Goal: Task Accomplishment & Management: Manage account settings

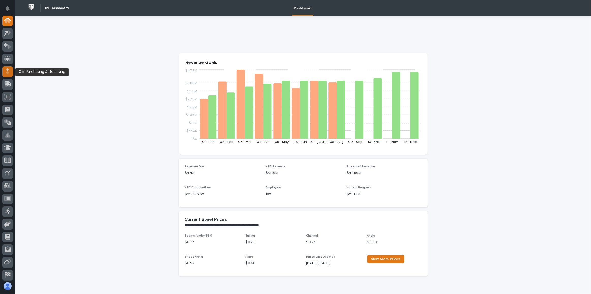
click at [7, 71] on icon at bounding box center [7, 71] width 3 height 6
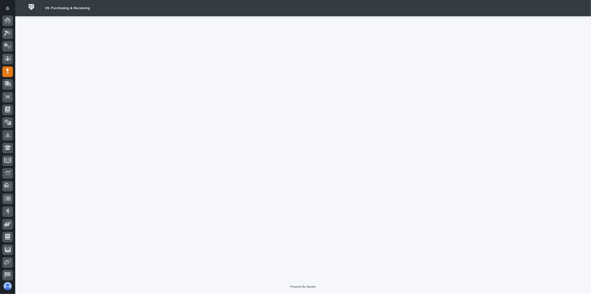
scroll to position [27, 0]
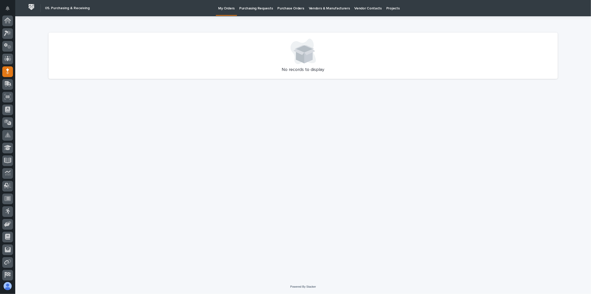
scroll to position [27, 0]
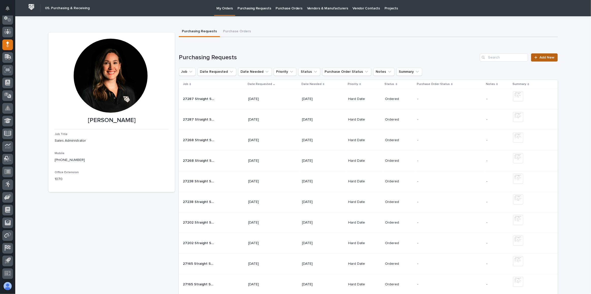
click at [548, 56] on span "Add New" at bounding box center [547, 58] width 15 height 4
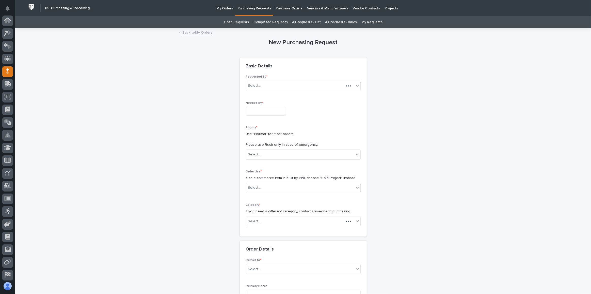
scroll to position [27, 0]
click at [269, 111] on input "text" at bounding box center [266, 111] width 40 height 9
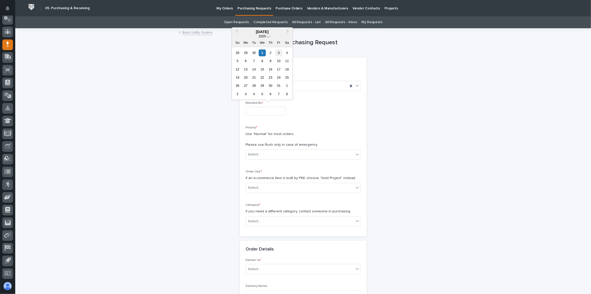
click at [277, 55] on div "3" at bounding box center [278, 52] width 7 height 7
type input "**********"
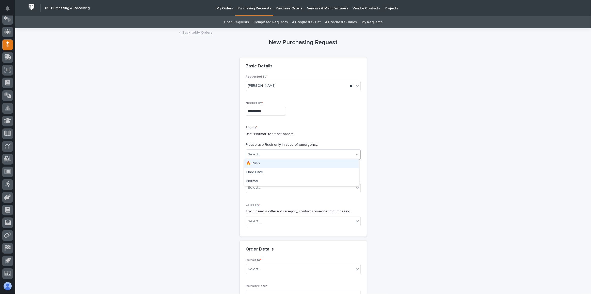
click at [253, 154] on div "Select..." at bounding box center [254, 154] width 13 height 5
click at [261, 176] on div "Hard Date" at bounding box center [301, 172] width 114 height 9
click at [262, 184] on div "Select..." at bounding box center [300, 187] width 108 height 8
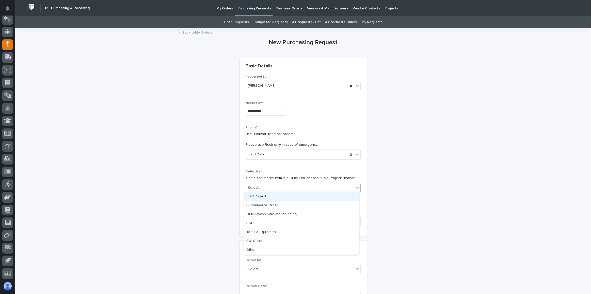
click at [264, 195] on div "Sold Project" at bounding box center [301, 196] width 114 height 9
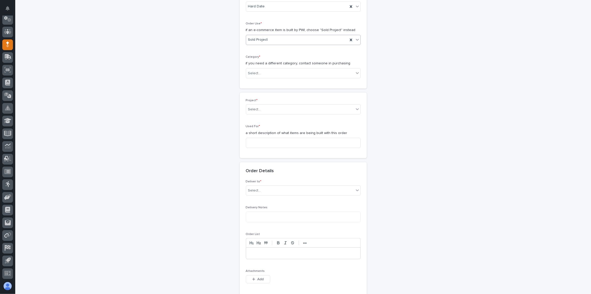
scroll to position [150, 0]
click at [262, 71] on div "Select..." at bounding box center [300, 71] width 108 height 8
click at [269, 140] on div "Steel" at bounding box center [301, 141] width 114 height 9
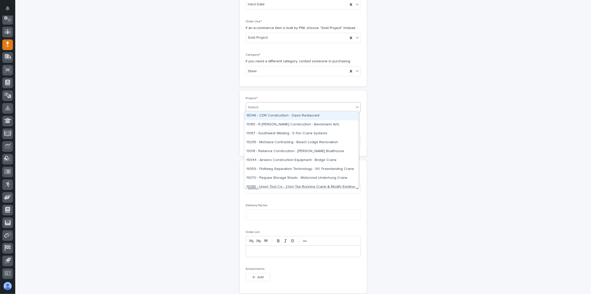
click at [267, 105] on div "Select..." at bounding box center [300, 107] width 108 height 8
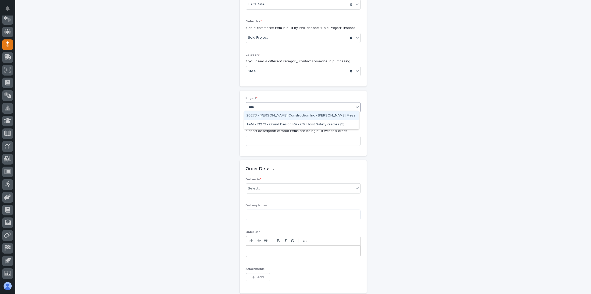
type input "*****"
click at [283, 115] on div "27309 - Stair Zone - [GEOGRAPHIC_DATA] Truck and Trailer - 🤖 (v2) E-Commerce Or…" at bounding box center [301, 115] width 114 height 9
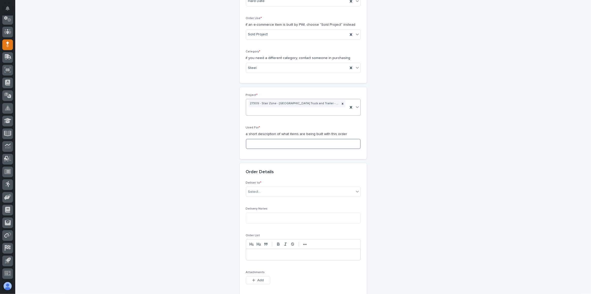
click at [281, 140] on input at bounding box center [303, 144] width 115 height 10
type input "Straight Stair"
click at [262, 189] on div "Select..." at bounding box center [300, 191] width 108 height 8
click at [265, 198] on div "PWI" at bounding box center [301, 199] width 114 height 9
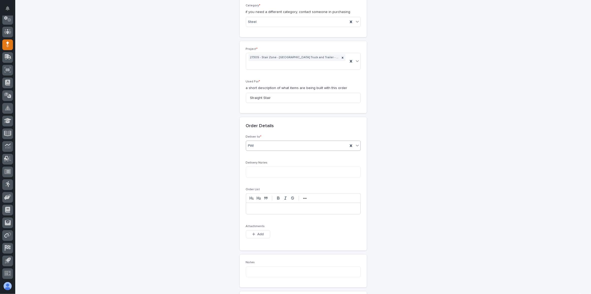
scroll to position [292, 0]
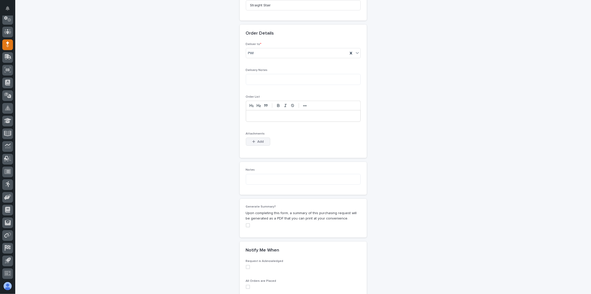
click at [253, 140] on icon "button" at bounding box center [253, 142] width 3 height 4
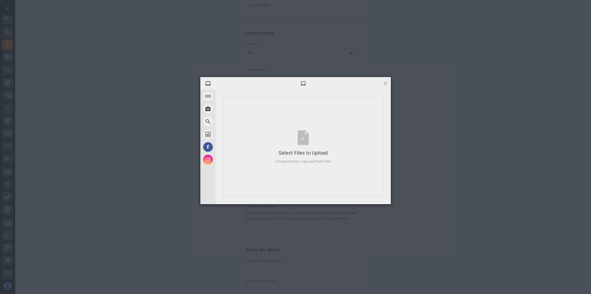
click at [418, 204] on div "Powered by Filestack" at bounding box center [295, 210] width 591 height 13
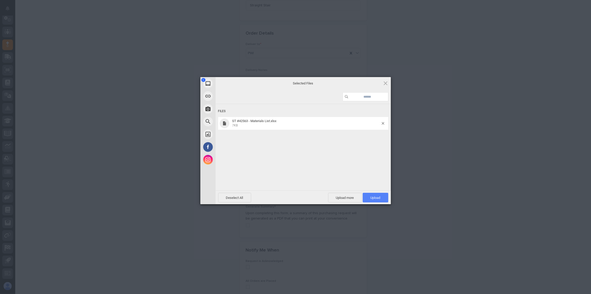
click at [378, 198] on span "Upload 1" at bounding box center [376, 198] width 10 height 4
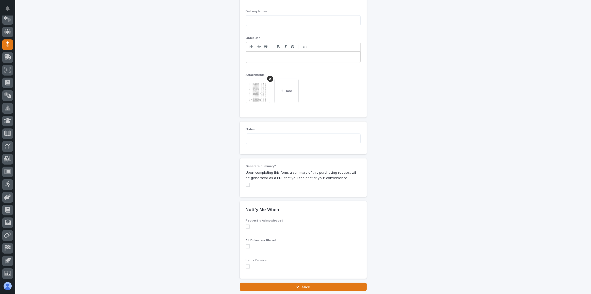
scroll to position [385, 0]
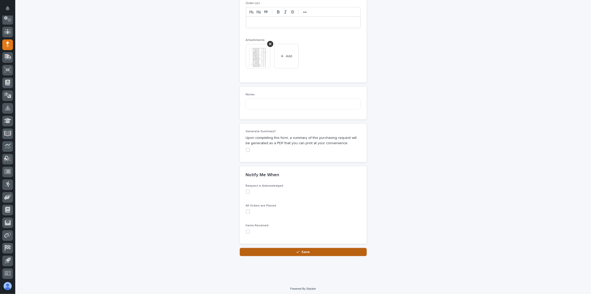
click at [304, 250] on span "Save" at bounding box center [306, 251] width 8 height 5
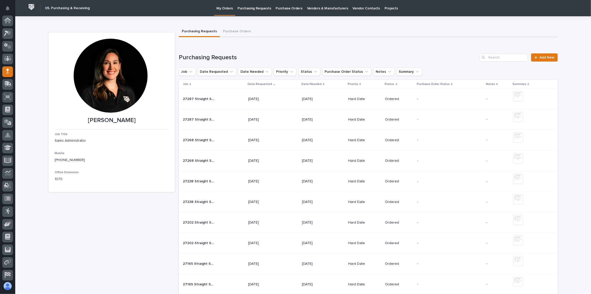
scroll to position [27, 0]
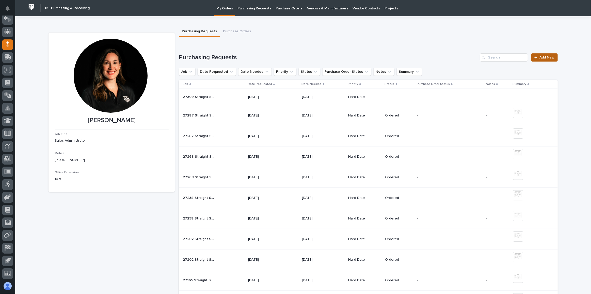
click at [543, 60] on link "Add New" at bounding box center [544, 57] width 27 height 8
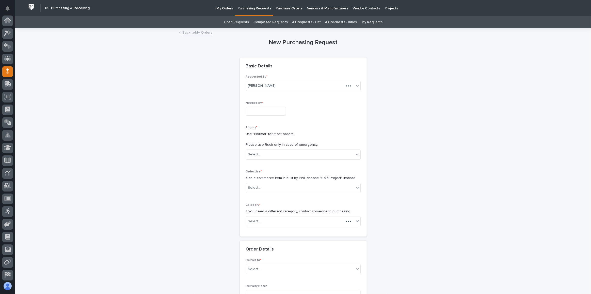
scroll to position [27, 0]
click at [279, 110] on input "text" at bounding box center [266, 111] width 40 height 9
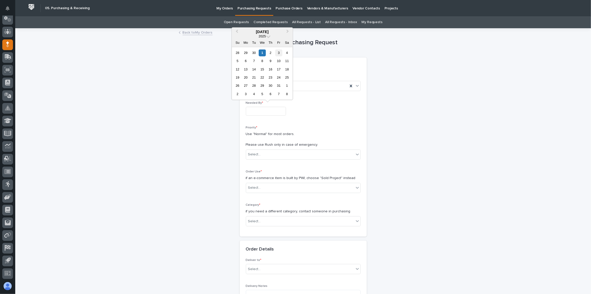
click at [280, 54] on div "3" at bounding box center [278, 52] width 7 height 7
type input "**********"
click at [256, 154] on div "Select..." at bounding box center [254, 154] width 13 height 5
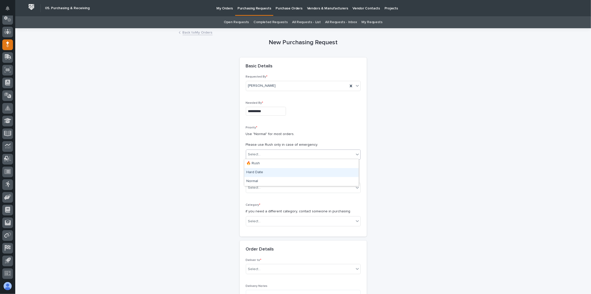
click at [263, 173] on div "Hard Date" at bounding box center [301, 172] width 114 height 9
click at [257, 185] on div "Select..." at bounding box center [254, 187] width 13 height 5
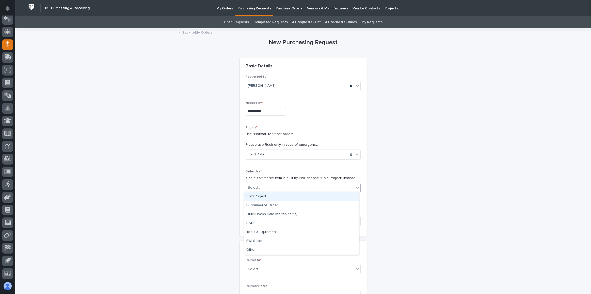
drag, startPoint x: 257, startPoint y: 194, endPoint x: 259, endPoint y: 196, distance: 3.4
click at [257, 194] on div "Sold Project" at bounding box center [301, 196] width 114 height 9
click at [260, 197] on div "**********" at bounding box center [303, 152] width 115 height 155
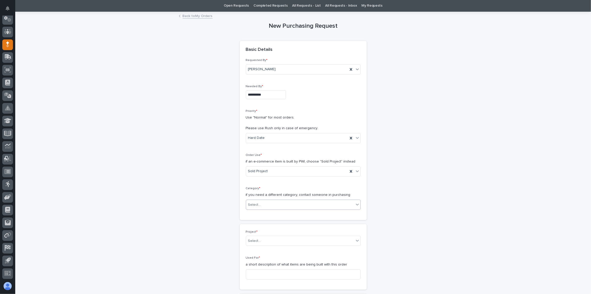
scroll to position [23, 0]
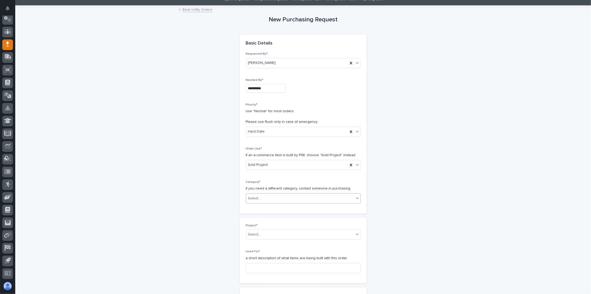
click at [264, 196] on div "Select..." at bounding box center [300, 198] width 108 height 8
click at [265, 251] on div "Parts & Hardware" at bounding box center [301, 250] width 114 height 9
click at [266, 236] on div "Select..." at bounding box center [300, 234] width 108 height 8
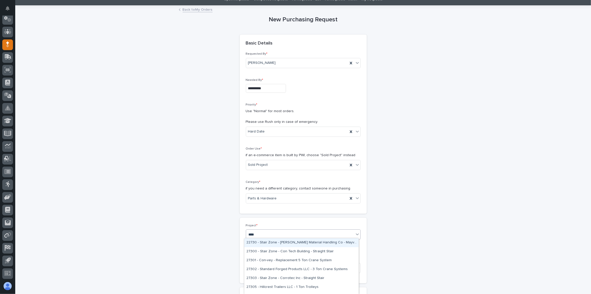
type input "*****"
click at [282, 243] on div "27309 - Stair Zone - [GEOGRAPHIC_DATA] Truck and Trailer - 🤖 (v2) E-Commerce Or…" at bounding box center [301, 242] width 114 height 9
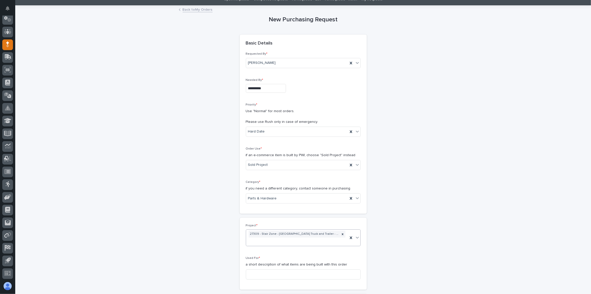
scroll to position [92, 0]
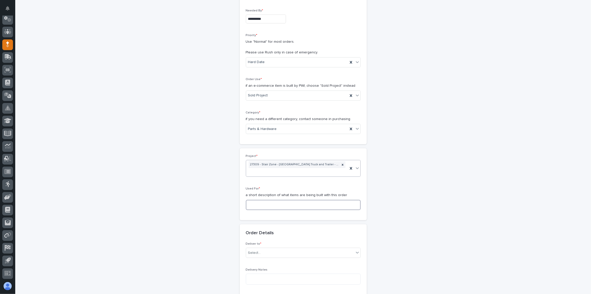
click at [281, 200] on input at bounding box center [303, 205] width 115 height 10
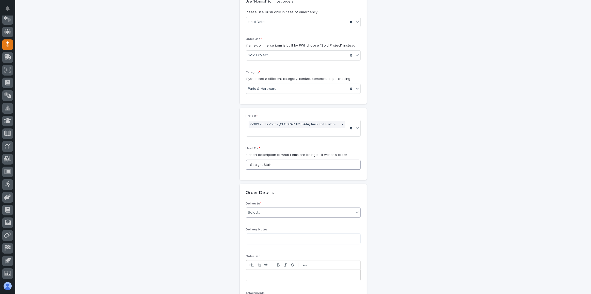
scroll to position [138, 0]
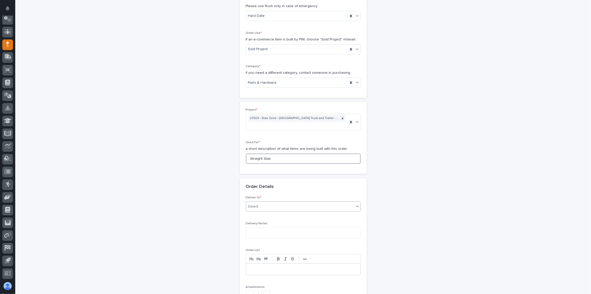
type input "Straight Stair"
click at [269, 203] on div "Select..." at bounding box center [300, 206] width 108 height 8
click at [262, 215] on div "PWI" at bounding box center [301, 214] width 114 height 9
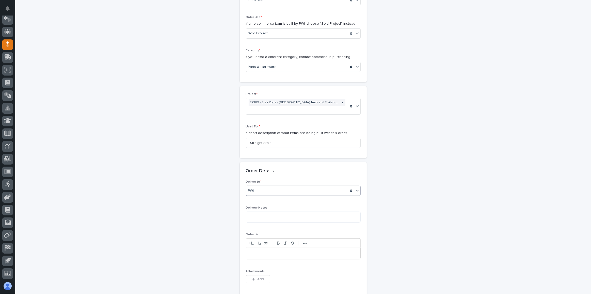
scroll to position [208, 0]
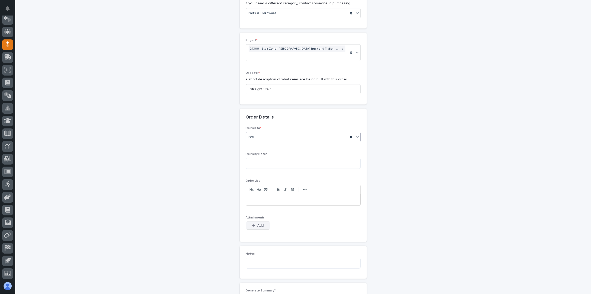
click at [262, 227] on button "Add" at bounding box center [258, 225] width 24 height 8
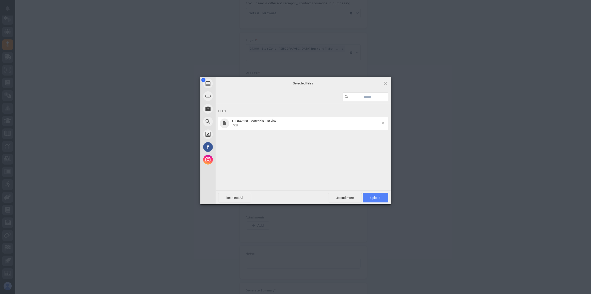
click at [380, 199] on span "Upload 1" at bounding box center [376, 198] width 10 height 4
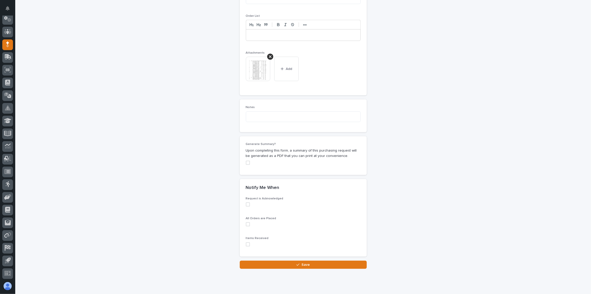
scroll to position [362, 0]
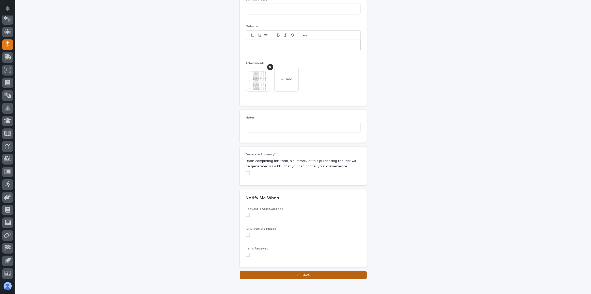
click at [317, 271] on button "Save" at bounding box center [303, 275] width 127 height 8
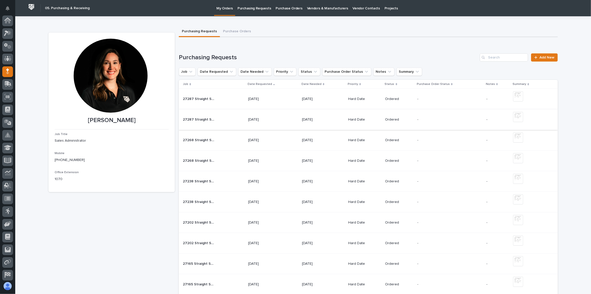
scroll to position [27, 0]
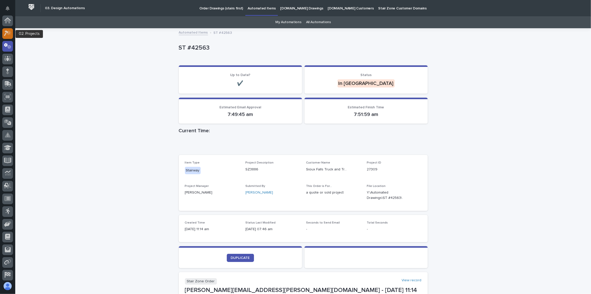
click at [9, 35] on icon at bounding box center [7, 33] width 7 height 6
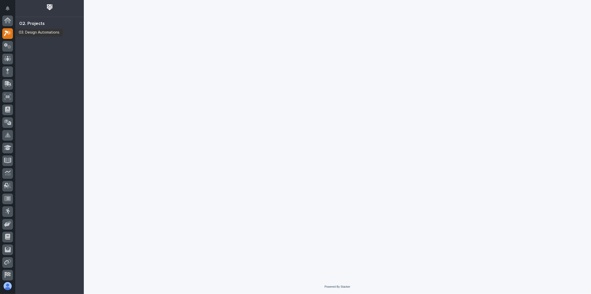
scroll to position [12, 0]
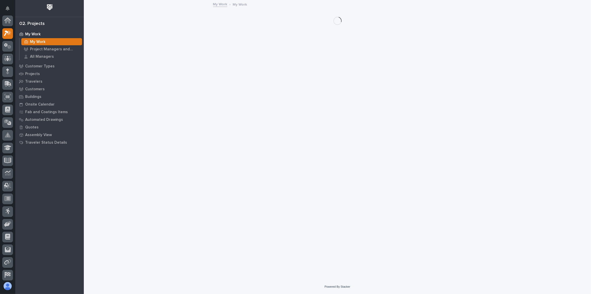
scroll to position [12, 0]
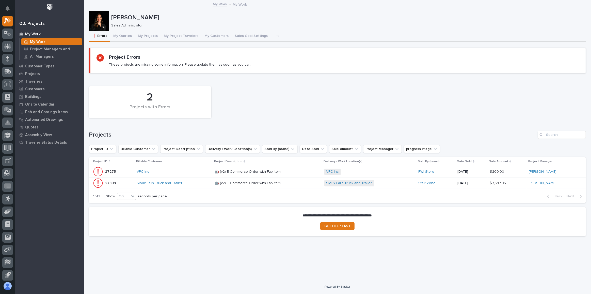
click at [197, 182] on div "Sioux Falls Truck and Trailer" at bounding box center [174, 183] width 74 height 4
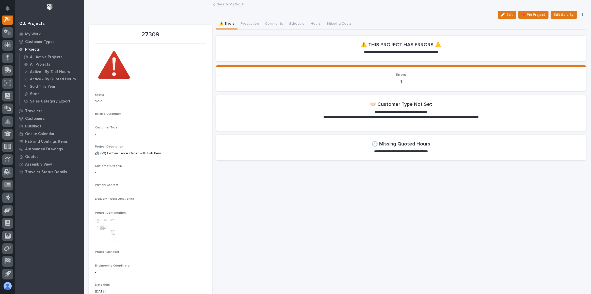
scroll to position [12, 0]
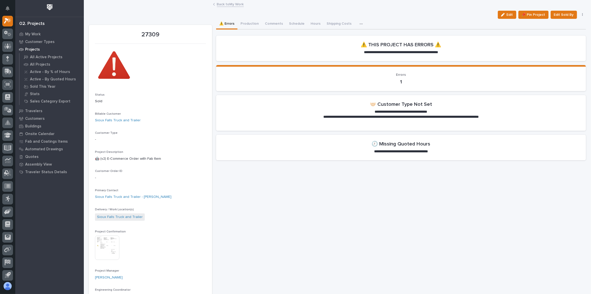
drag, startPoint x: 504, startPoint y: 13, endPoint x: 409, endPoint y: 89, distance: 121.1
click at [504, 14] on div "button" at bounding box center [504, 15] width 6 height 4
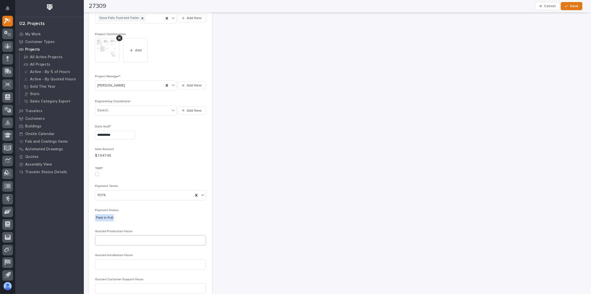
scroll to position [231, 0]
click at [122, 232] on input at bounding box center [150, 237] width 111 height 10
type input "30"
click at [578, 4] on span "Save" at bounding box center [574, 6] width 8 height 5
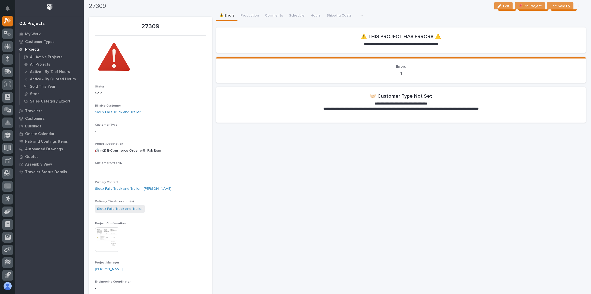
scroll to position [0, 0]
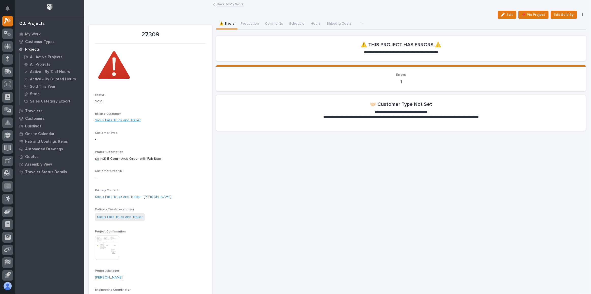
click at [124, 122] on link "Sioux Falls Truck and Trailer" at bounding box center [118, 120] width 46 height 5
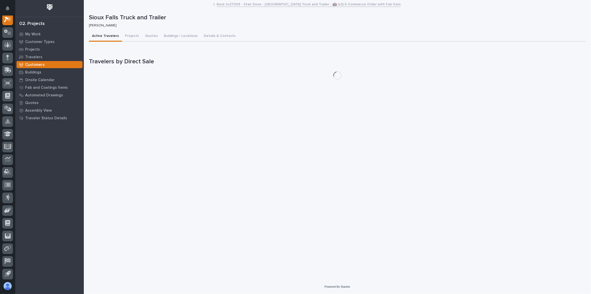
scroll to position [12, 0]
click at [220, 37] on button "Details & Contacts" at bounding box center [220, 36] width 38 height 11
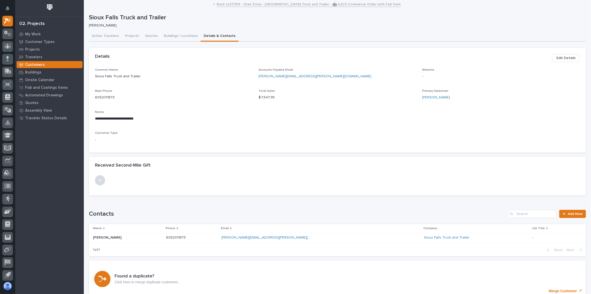
click at [561, 57] on span "Edit Details" at bounding box center [566, 58] width 19 height 6
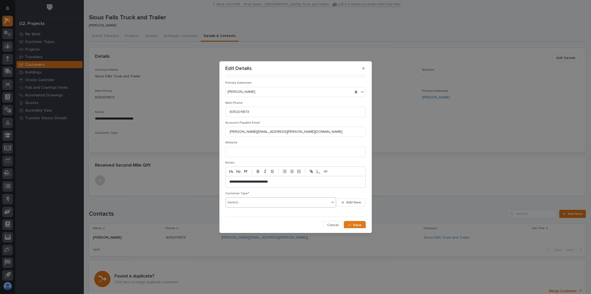
scroll to position [40, 0]
click at [255, 200] on div "Select..." at bounding box center [278, 202] width 104 height 8
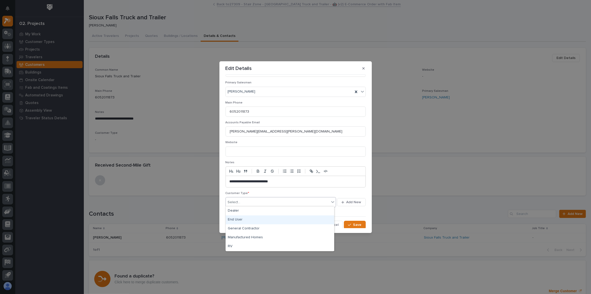
drag, startPoint x: 241, startPoint y: 215, endPoint x: 241, endPoint y: 218, distance: 3.8
click at [241, 218] on div "End User" at bounding box center [280, 219] width 108 height 9
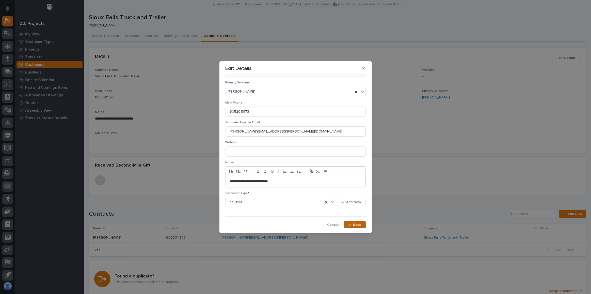
click at [355, 226] on button "Save" at bounding box center [355, 224] width 22 height 8
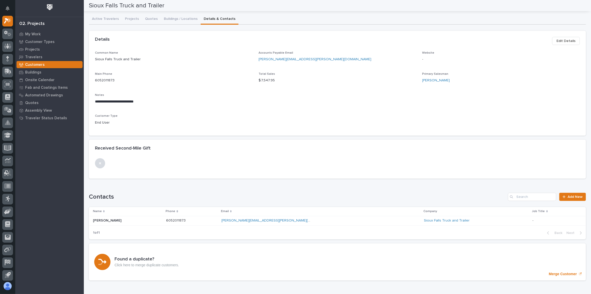
scroll to position [0, 0]
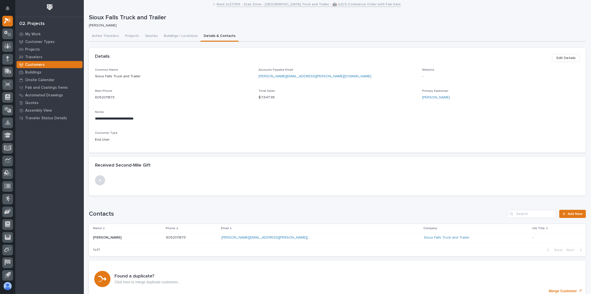
click at [234, 3] on link "Back to 27309 - Stair Zone - Sioux Falls Truck and Trailer - 🤖 (v2) E-Commerce …" at bounding box center [309, 4] width 184 height 6
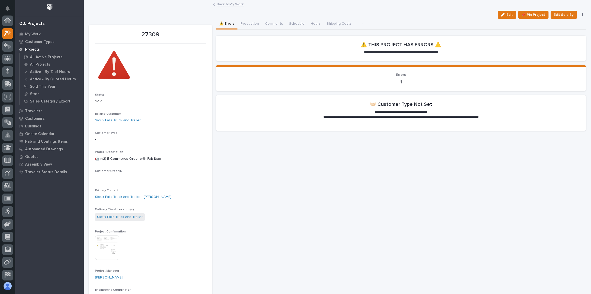
scroll to position [14, 0]
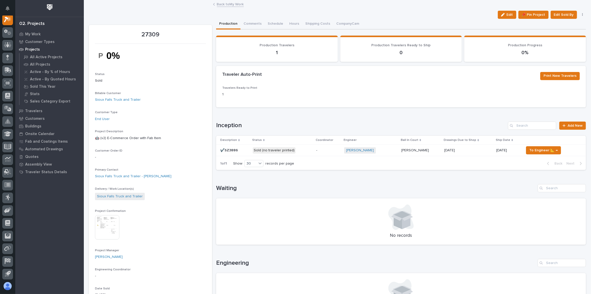
click at [300, 149] on p "Sold (no traveler printed)" at bounding box center [283, 150] width 60 height 6
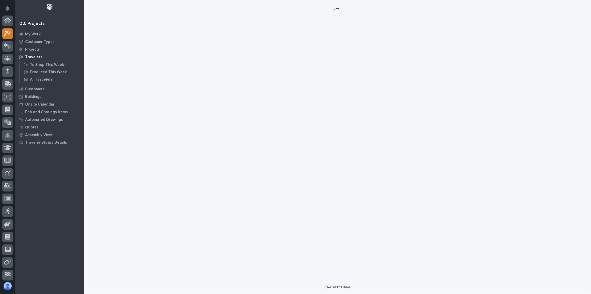
scroll to position [12, 0]
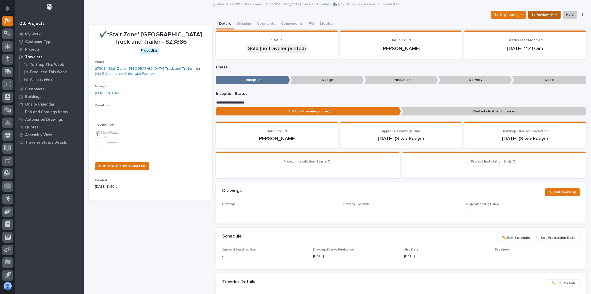
click at [541, 14] on span "To Review 👨‍🏭 →" at bounding box center [545, 15] width 26 height 6
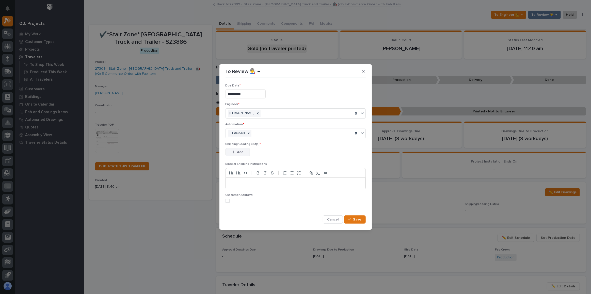
click at [241, 154] on button "Add" at bounding box center [238, 152] width 24 height 8
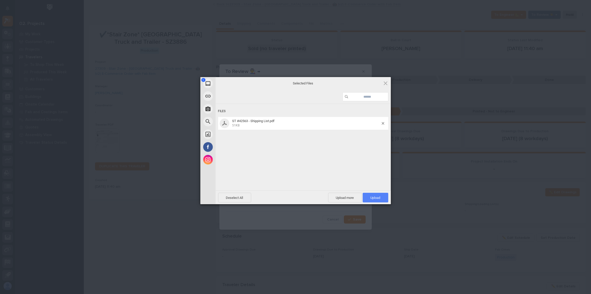
click at [377, 197] on span "Upload 1" at bounding box center [376, 198] width 10 height 4
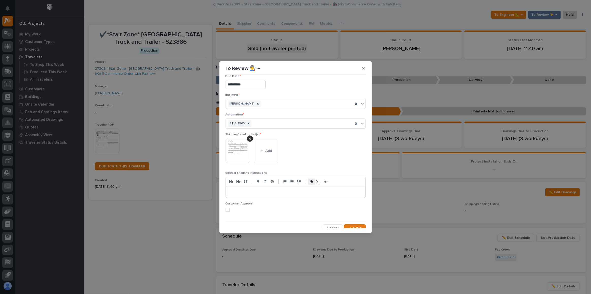
scroll to position [10, 0]
click at [355, 221] on button "Save" at bounding box center [355, 225] width 22 height 8
